Goal: Find specific page/section: Find specific page/section

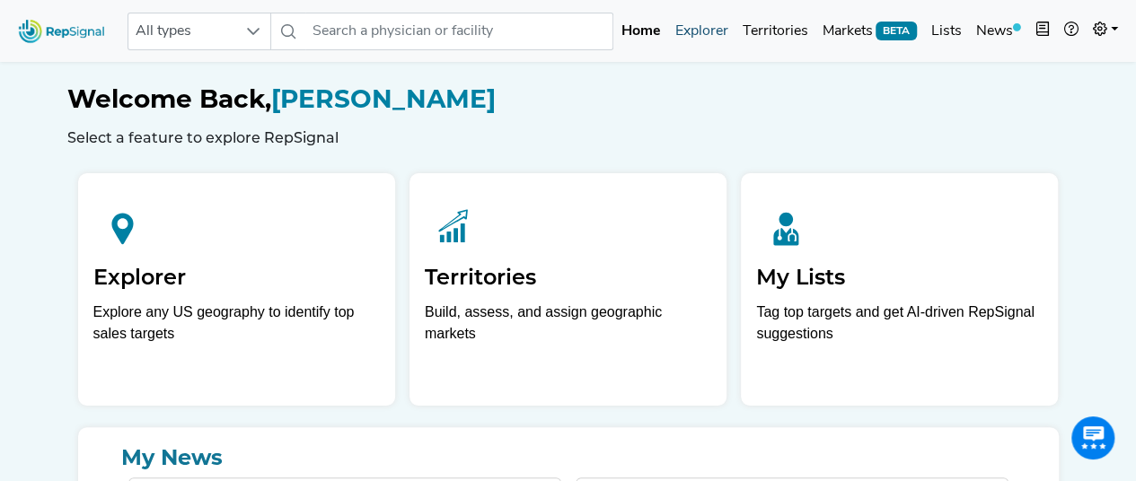
click at [719, 22] on link "Explorer" at bounding box center [700, 31] width 67 height 36
click at [695, 33] on link "Explorer" at bounding box center [700, 31] width 67 height 36
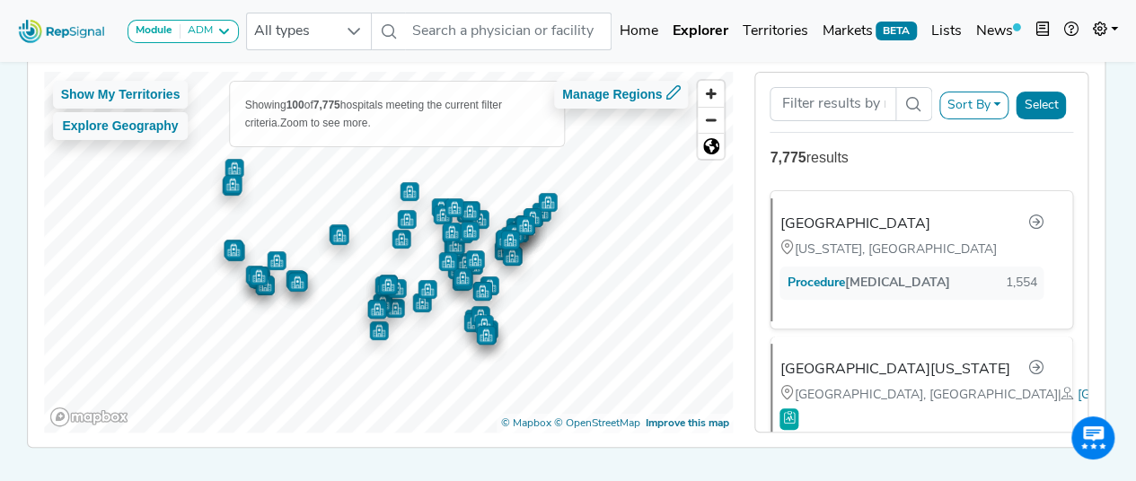
scroll to position [180, 0]
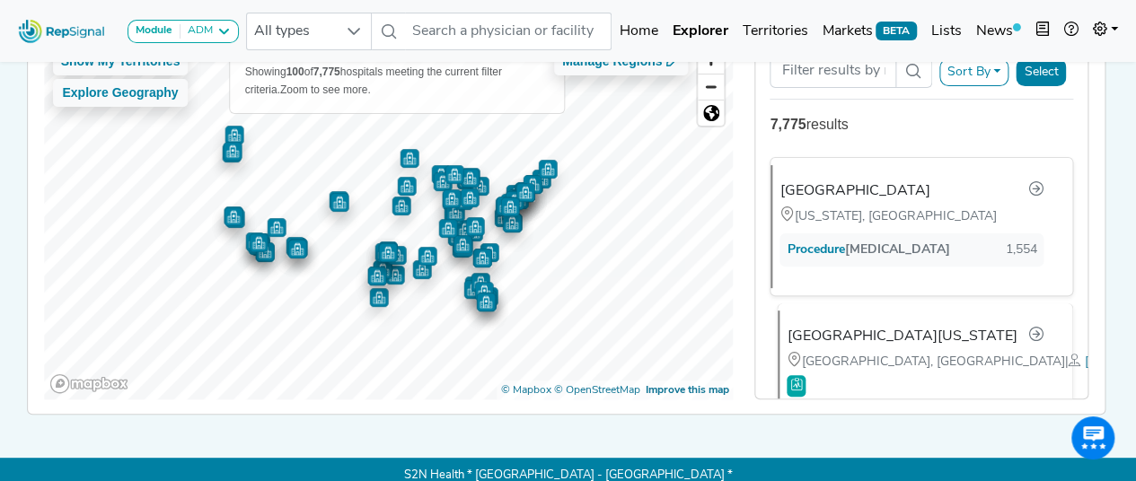
click at [882, 327] on div "University of Texas Southwestern Medical Center" at bounding box center [902, 337] width 230 height 22
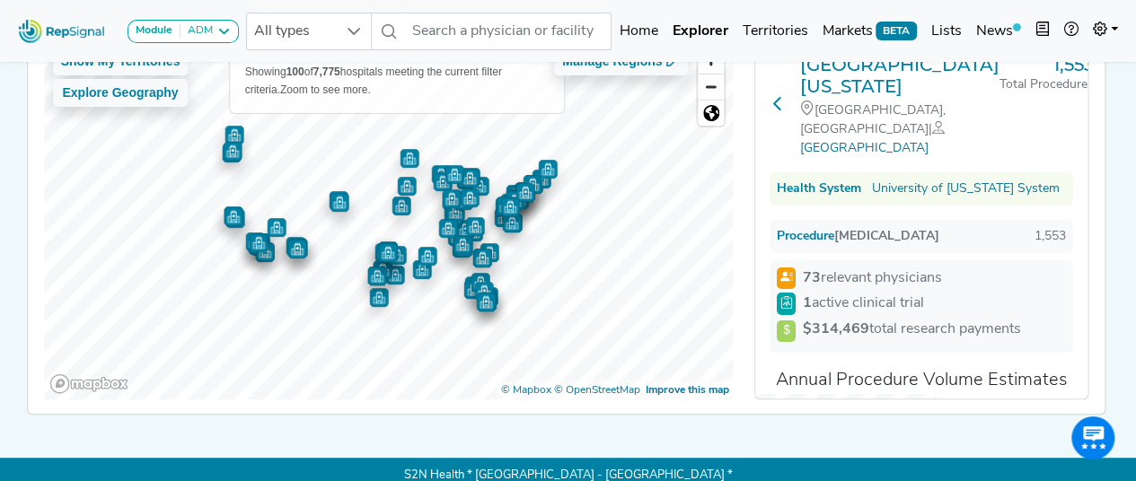
click at [778, 102] on button at bounding box center [778, 106] width 16 height 104
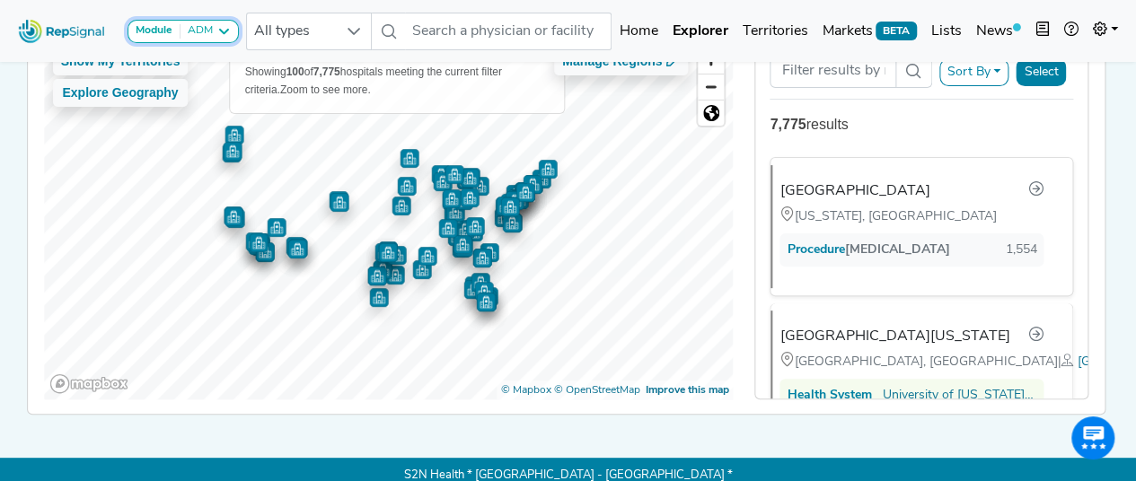
click at [174, 22] on button "Module ADM" at bounding box center [183, 31] width 111 height 23
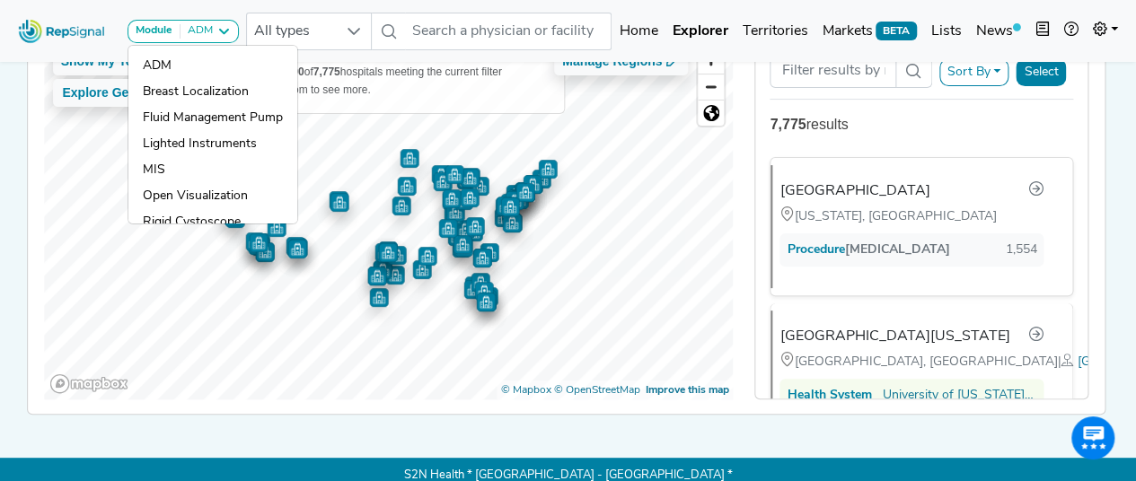
click at [108, 10] on link at bounding box center [62, 31] width 102 height 48
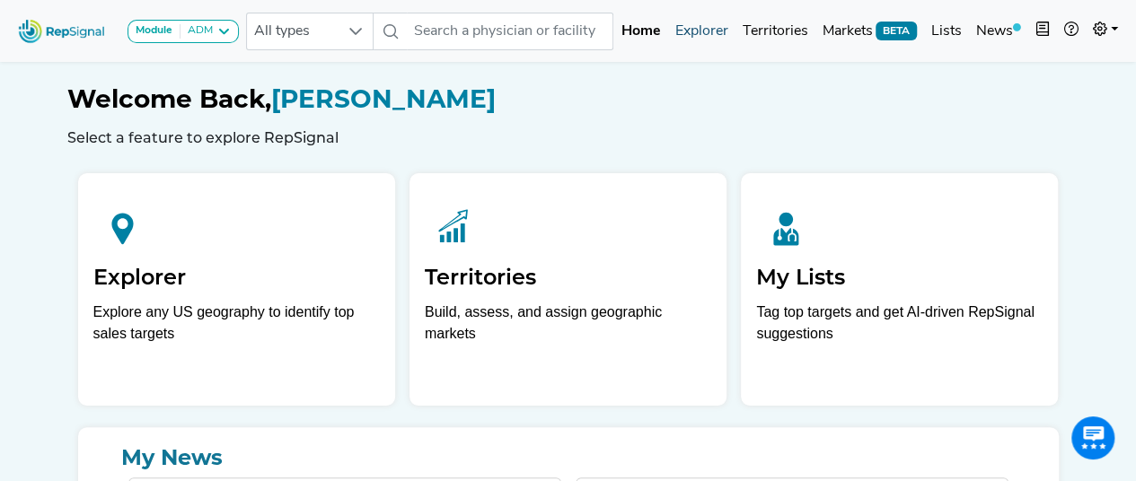
click at [693, 36] on link "Explorer" at bounding box center [700, 31] width 67 height 36
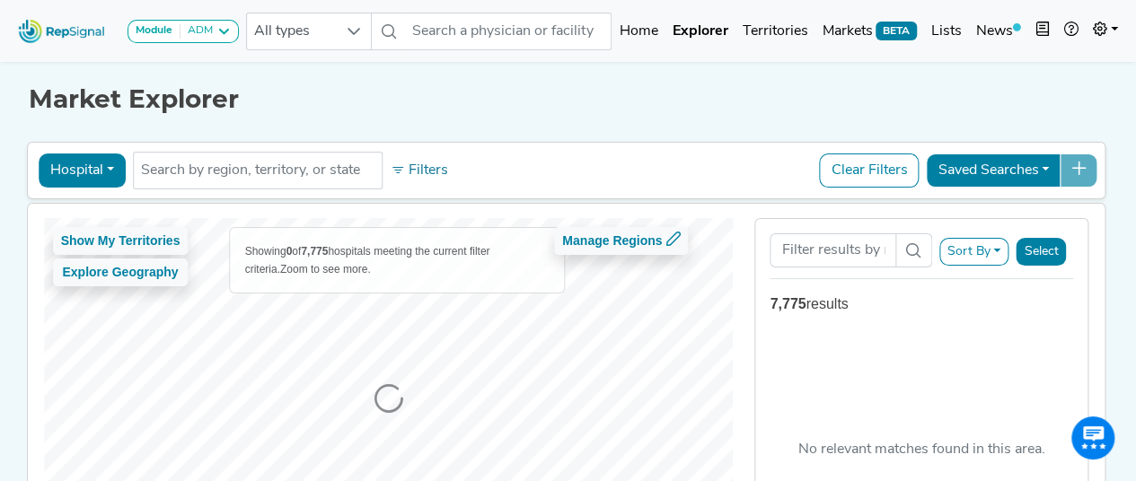
drag, startPoint x: 86, startPoint y: 163, endPoint x: 93, endPoint y: 189, distance: 26.8
click at [86, 163] on button "Hospital" at bounding box center [82, 171] width 87 height 34
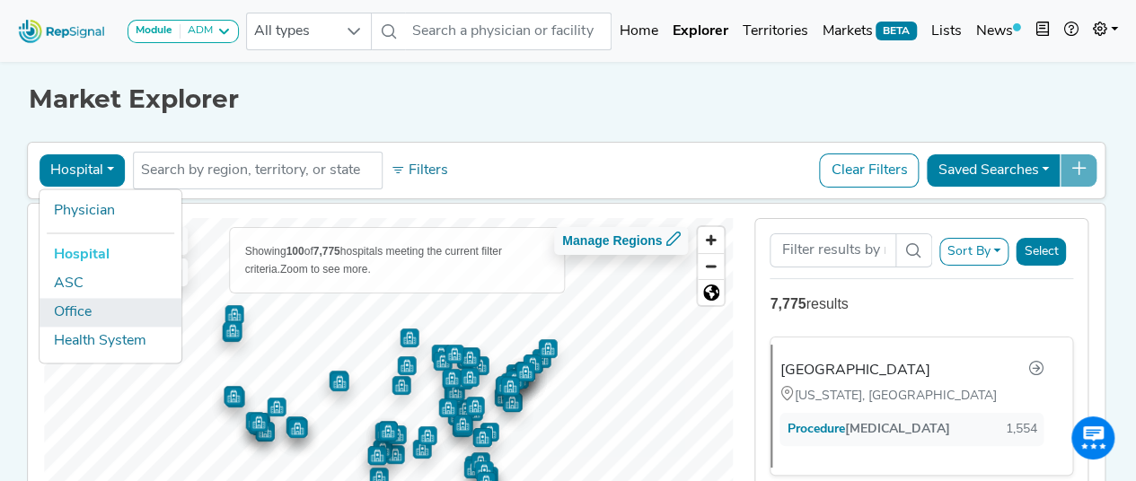
click at [90, 305] on link "Office" at bounding box center [111, 312] width 142 height 29
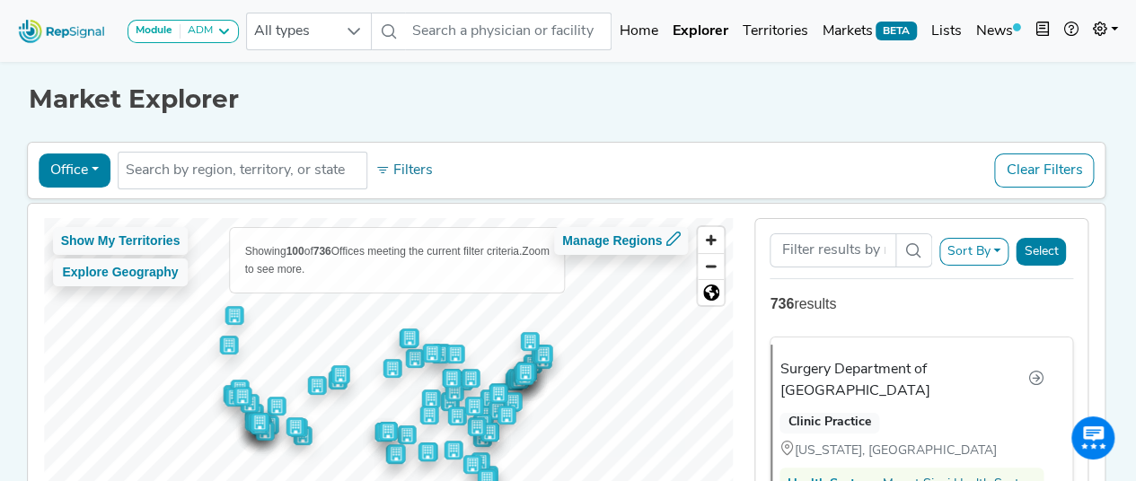
drag, startPoint x: 857, startPoint y: 378, endPoint x: 864, endPoint y: 328, distance: 50.8
click at [857, 378] on div "Surgery Department of Mount Sinai School of Medicine" at bounding box center [904, 380] width 248 height 43
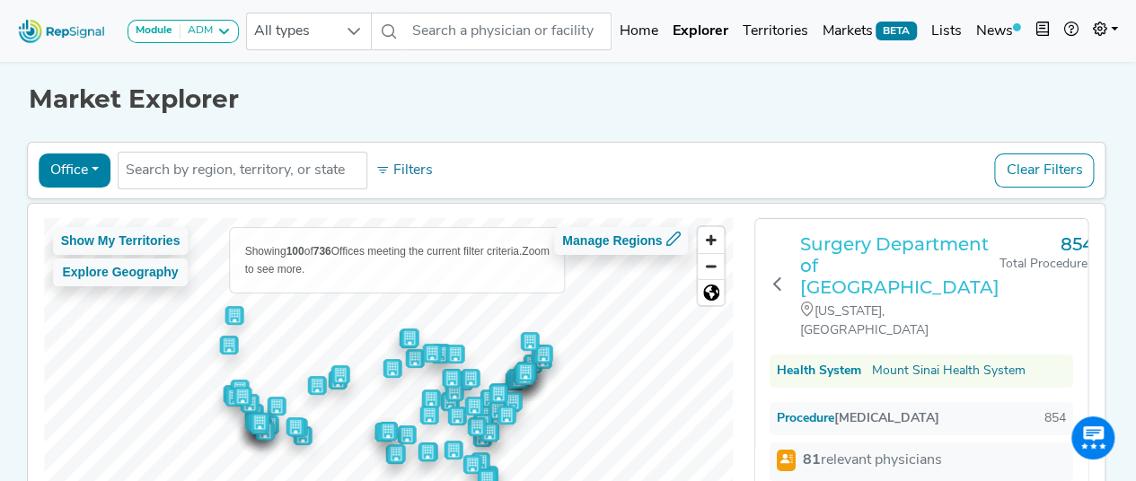
click at [859, 239] on h3 "Surgery Department of Mount Sinai School of Medicine" at bounding box center [899, 266] width 199 height 65
